Goal: Use online tool/utility: Utilize a website feature to perform a specific function

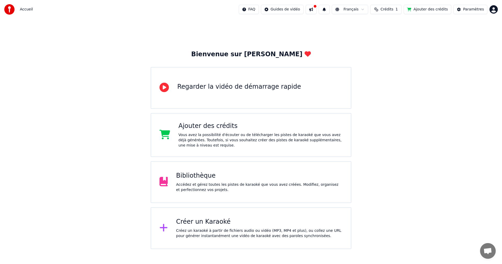
click at [200, 228] on div "Créez un karaoké à partir de fichiers audio ou vidéo (MP3, MP4 et plus), ou col…" at bounding box center [259, 233] width 166 height 10
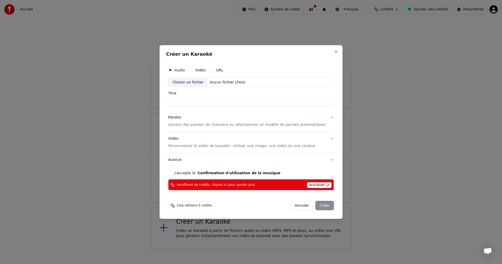
click at [172, 172] on button "J'accepte la Confirmation d'utilisation de la musique" at bounding box center [170, 173] width 4 height 4
click at [205, 105] on input "Titre" at bounding box center [251, 101] width 166 height 9
click at [185, 83] on div "Choisir un fichier" at bounding box center [187, 81] width 39 height 9
type input "**********"
click at [323, 139] on button "Vidéo Personnaliser le vidéo de karaoké : utiliser une image, une vidéo ou une …" at bounding box center [251, 142] width 166 height 21
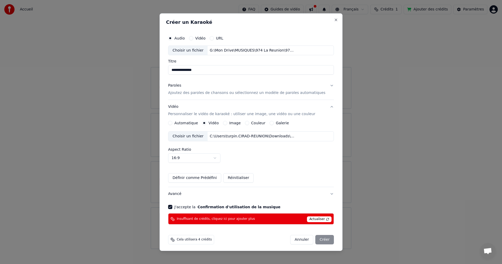
click at [191, 137] on div "Choisir un fichier" at bounding box center [187, 135] width 39 height 9
click at [313, 239] on div "Annuler Créer" at bounding box center [312, 239] width 44 height 9
click at [334, 19] on button "Close" at bounding box center [336, 20] width 4 height 4
